Goal: Task Accomplishment & Management: Complete application form

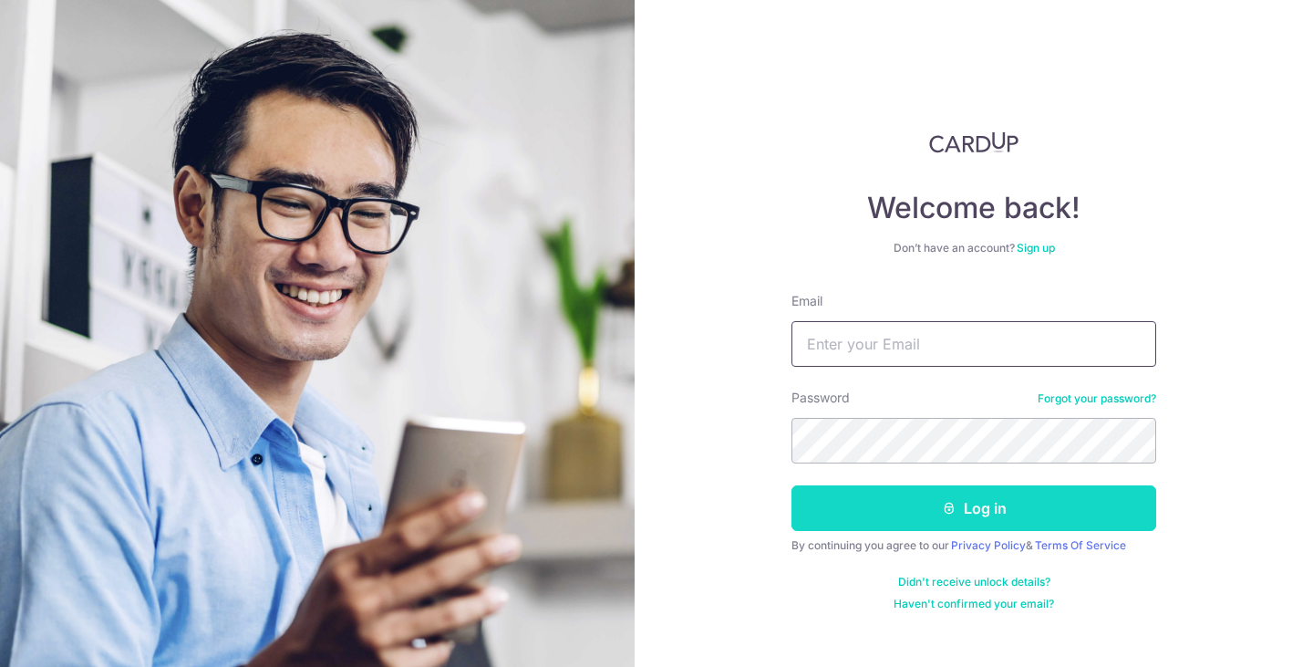
type input "[EMAIL_ADDRESS][DOMAIN_NAME]"
click at [897, 512] on button "Log in" at bounding box center [974, 508] width 365 height 46
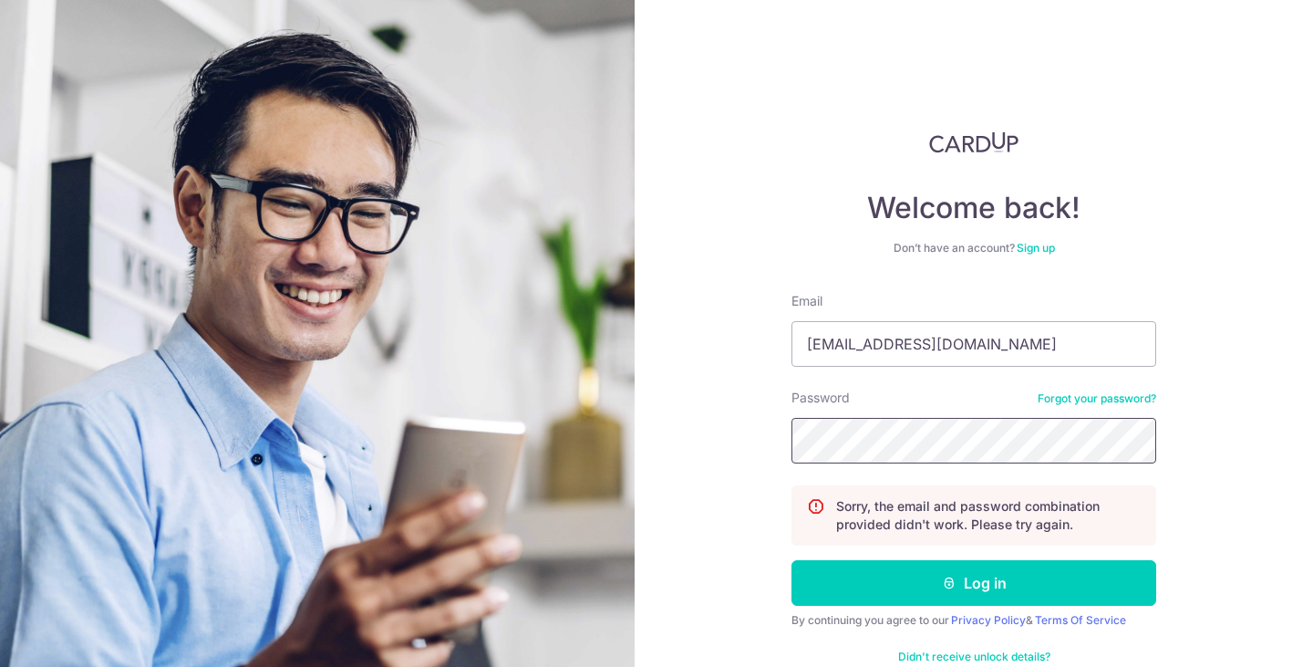
click at [792, 560] on button "Log in" at bounding box center [974, 583] width 365 height 46
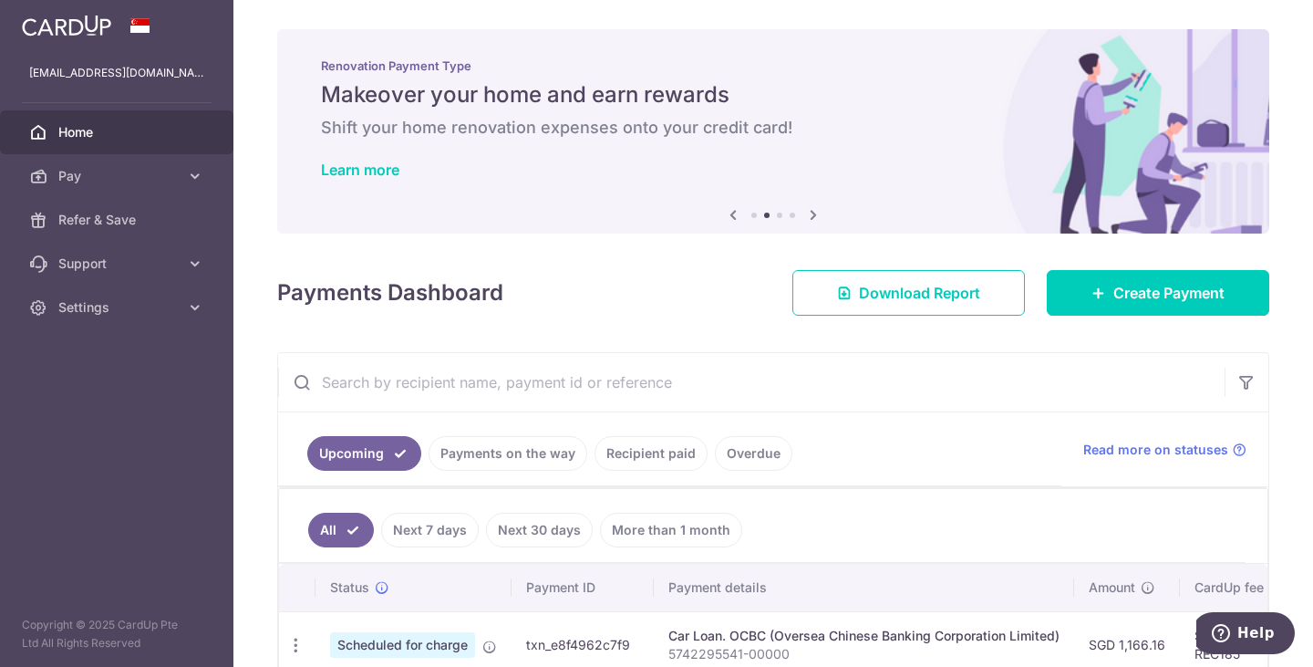
click at [115, 141] on link "Home" at bounding box center [116, 132] width 233 height 44
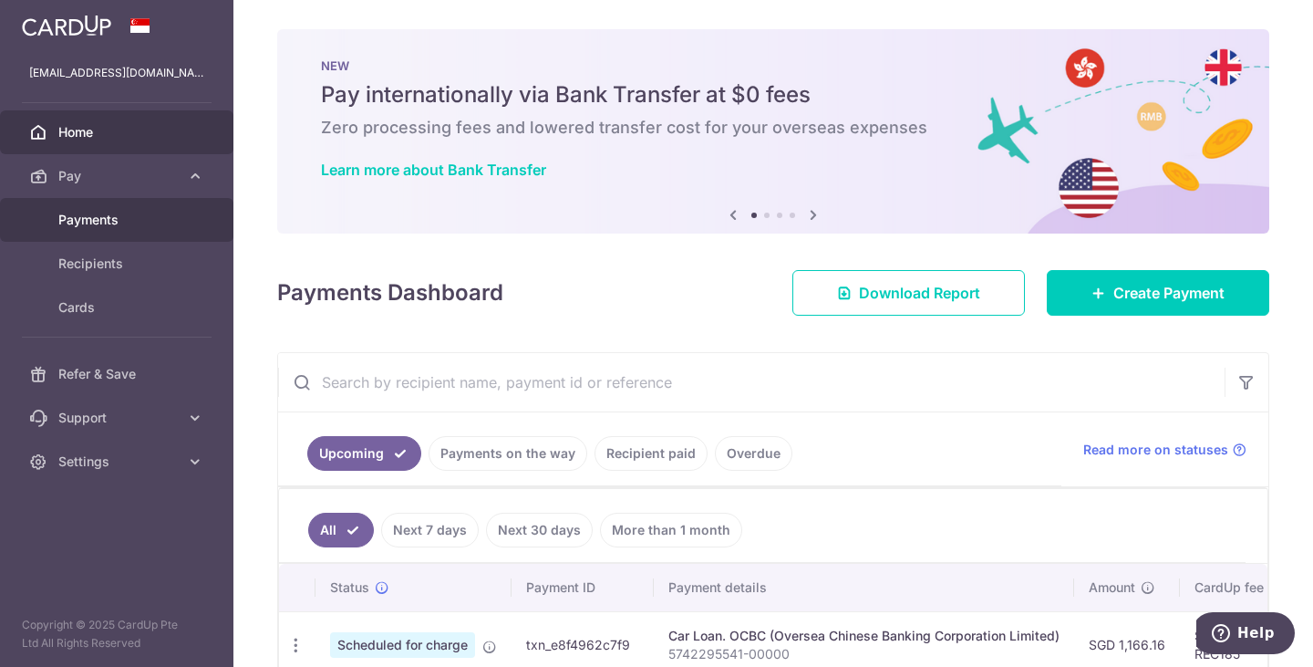
click at [177, 237] on link "Payments" at bounding box center [116, 220] width 233 height 44
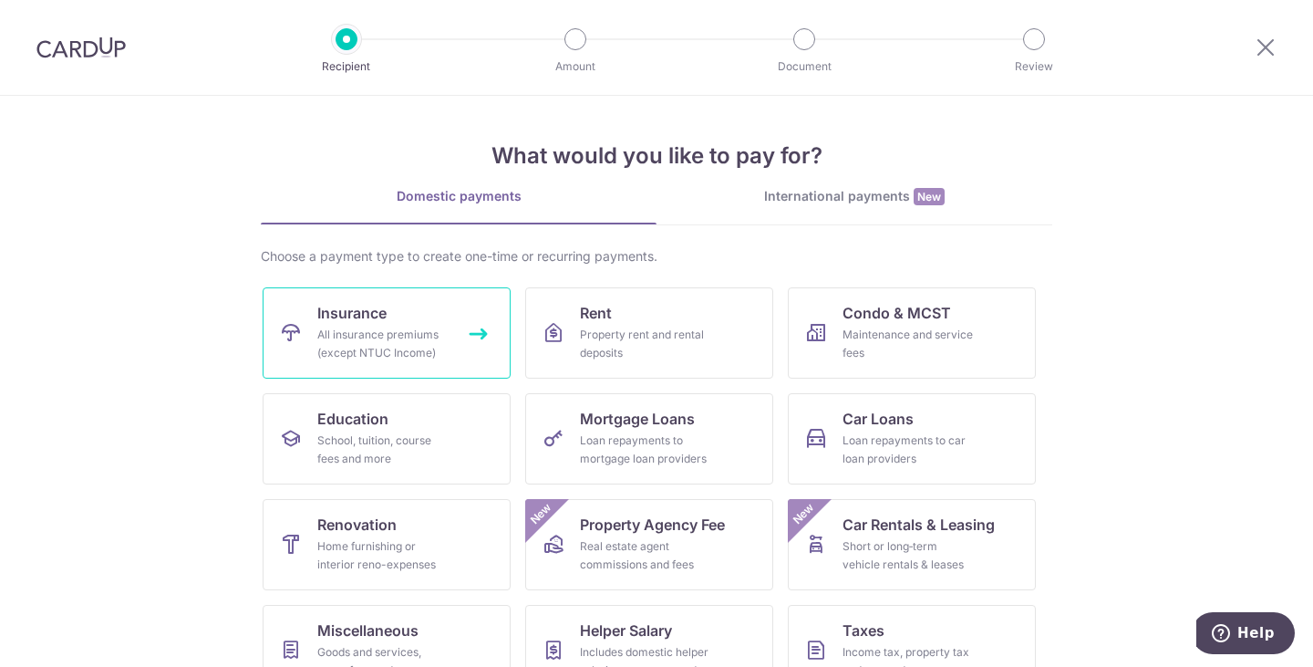
click at [399, 337] on div "All insurance premiums (except NTUC Income)" at bounding box center [382, 344] width 131 height 36
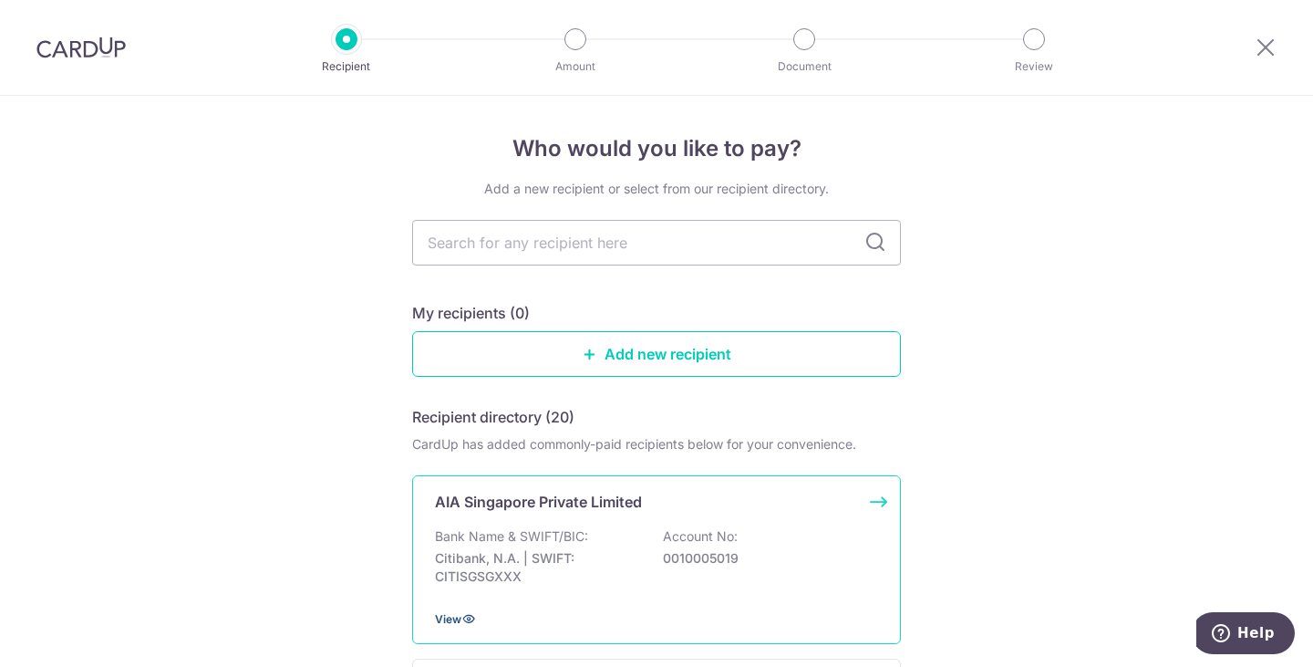
click at [442, 618] on span "View" at bounding box center [448, 619] width 26 height 14
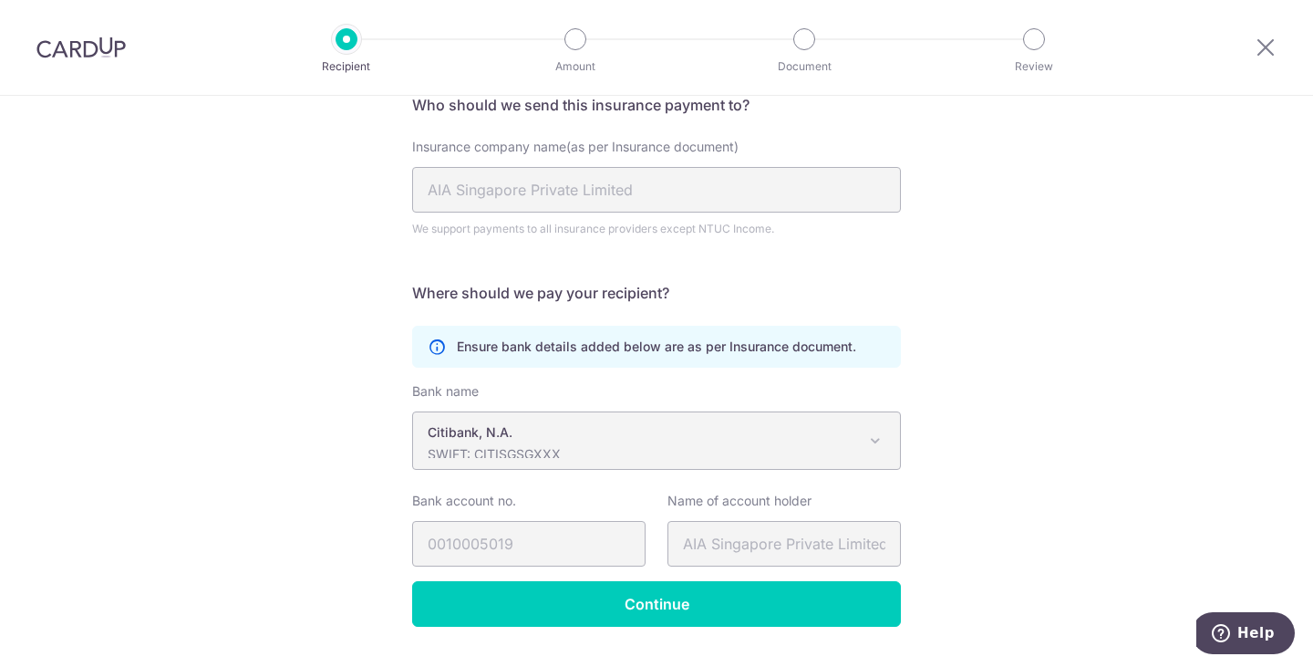
click at [221, 411] on div "Recipient Details Your recipient does not need a CardUp account to receive your…" at bounding box center [656, 327] width 1313 height 772
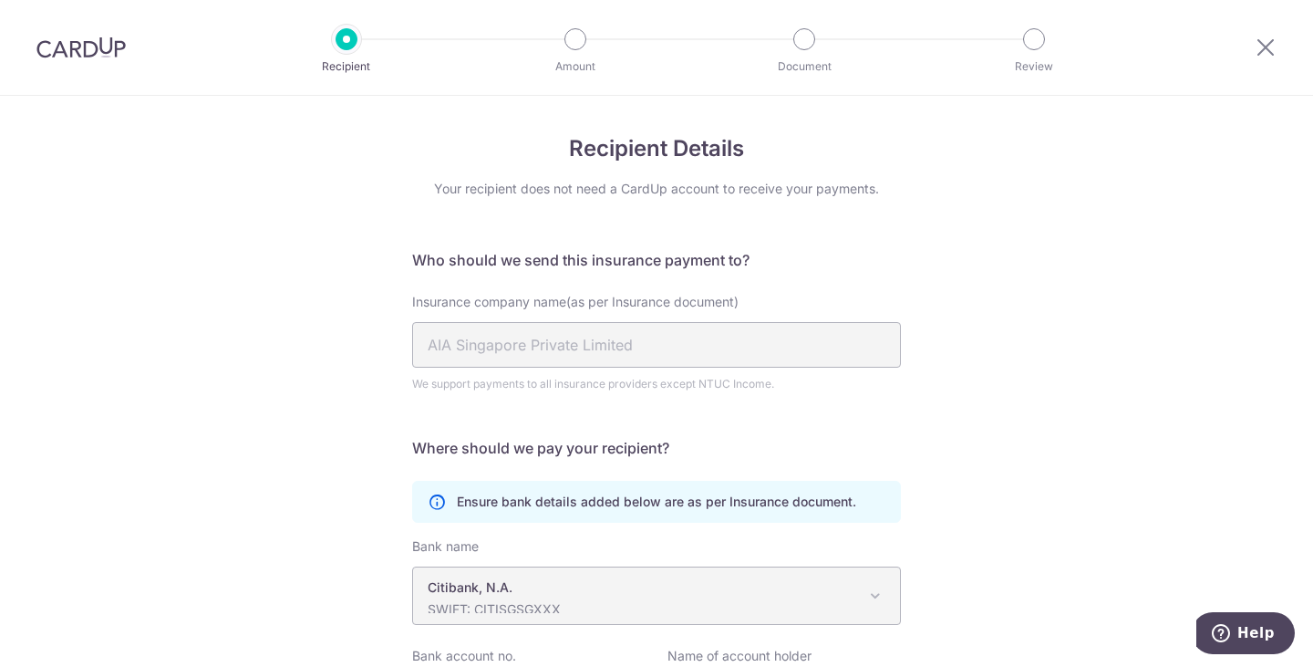
click at [432, 506] on icon at bounding box center [437, 501] width 18 height 18
click at [428, 507] on icon at bounding box center [437, 501] width 18 height 18
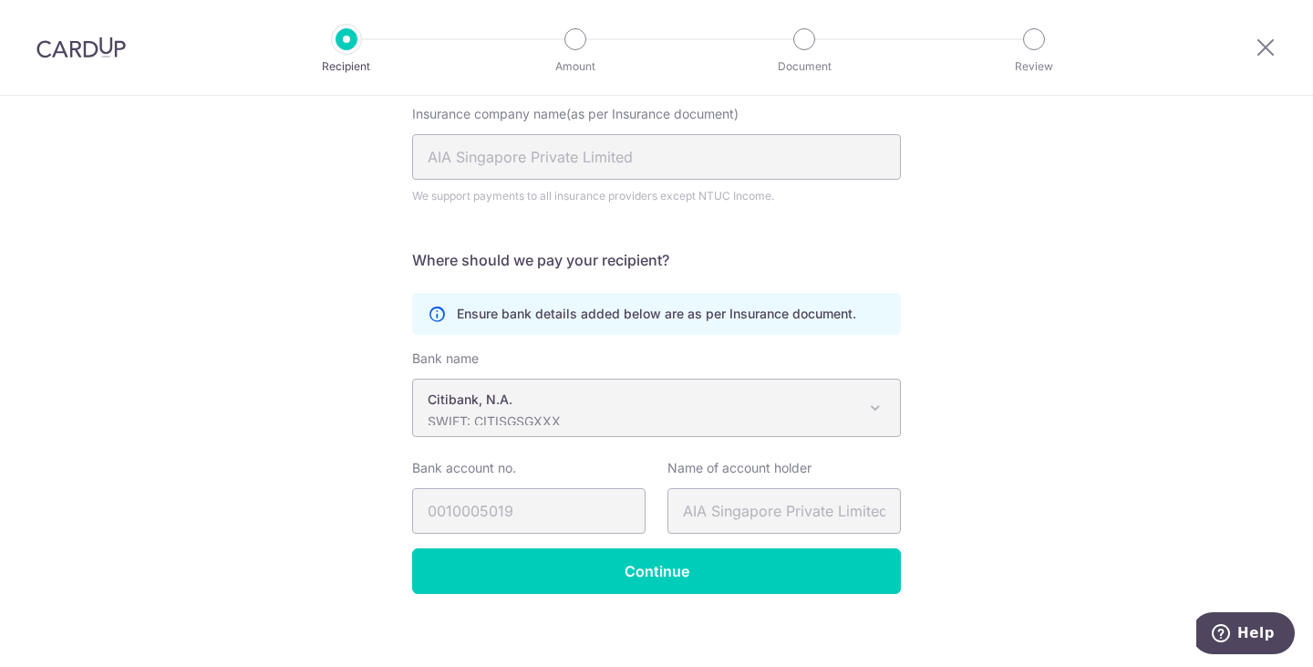
scroll to position [201, 0]
